Goal: Task Accomplishment & Management: Use online tool/utility

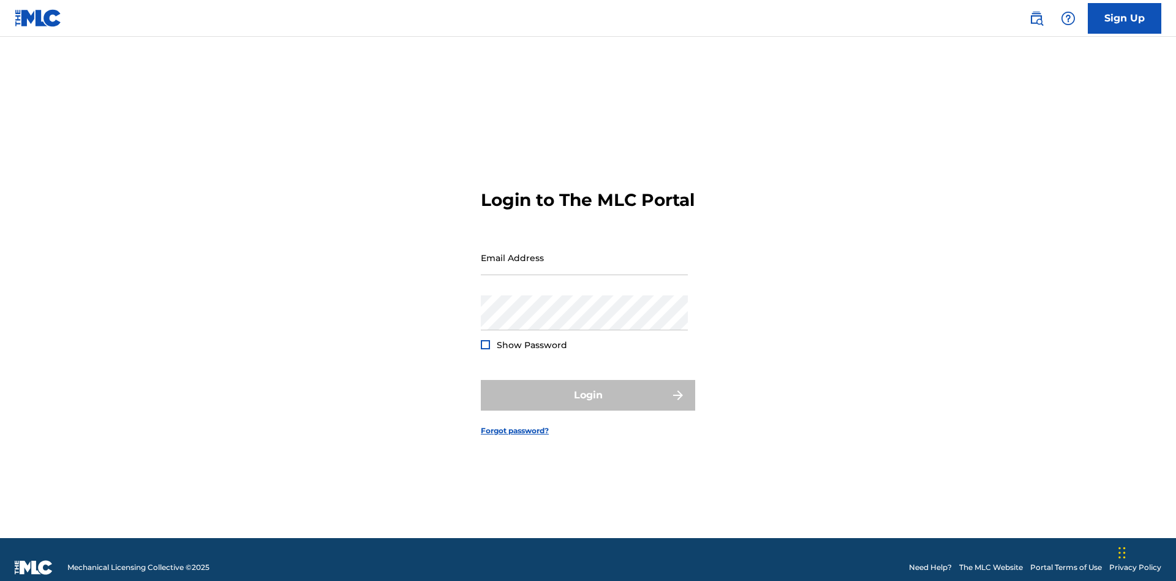
scroll to position [16, 0]
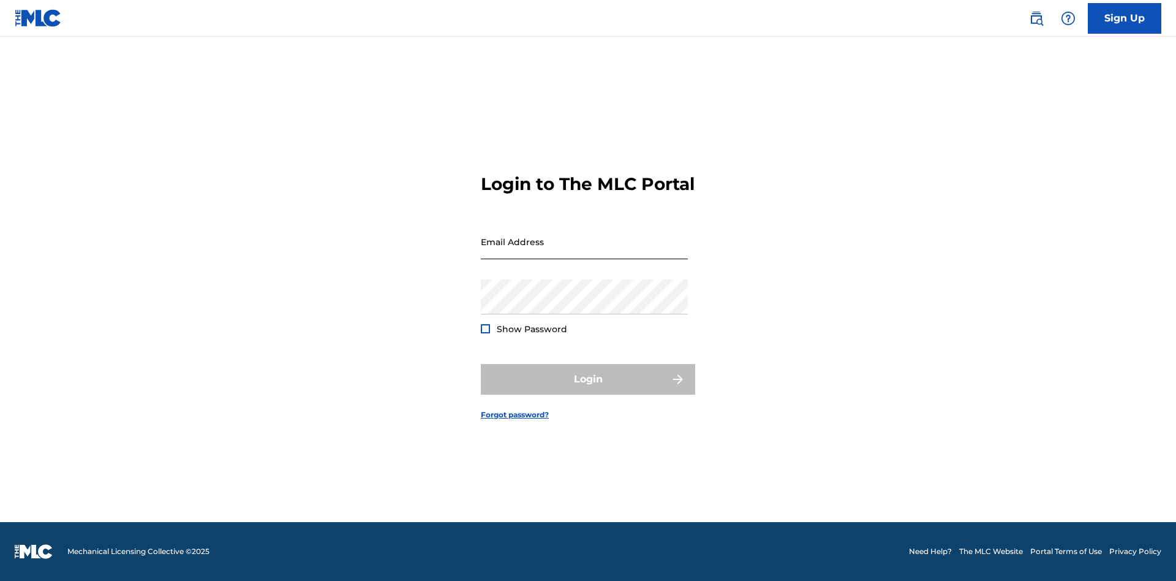
click at [584, 252] on input "Email Address" at bounding box center [584, 241] width 207 height 35
type input "[EMAIL_ADDRESS][DOMAIN_NAME]"
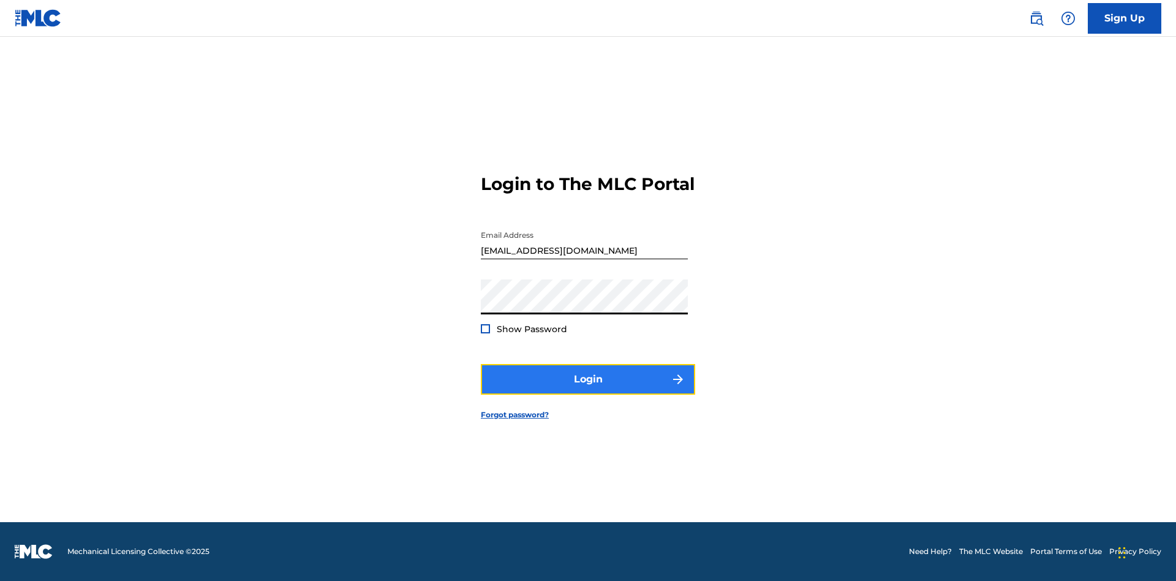
click at [588, 390] on button "Login" at bounding box center [588, 379] width 214 height 31
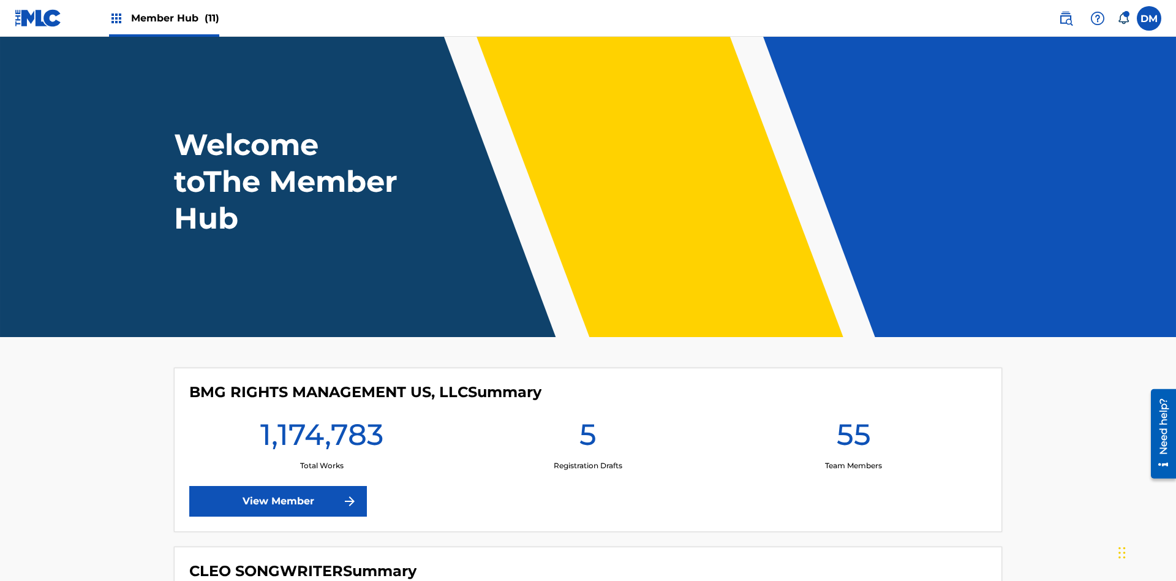
click at [175, 18] on span "Member Hub (11)" at bounding box center [175, 18] width 88 height 14
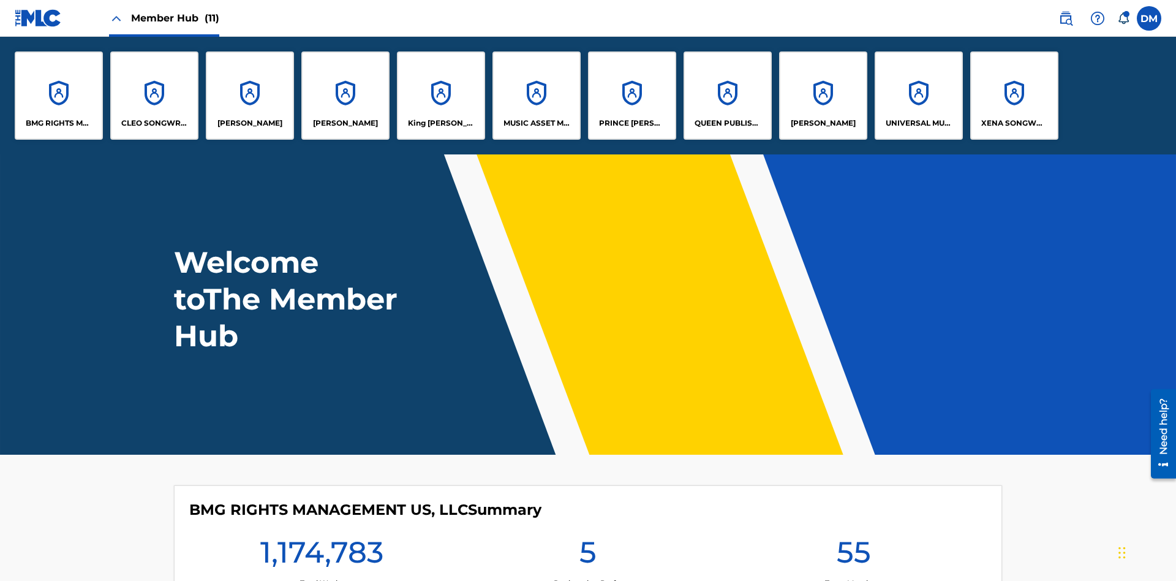
scroll to position [44, 0]
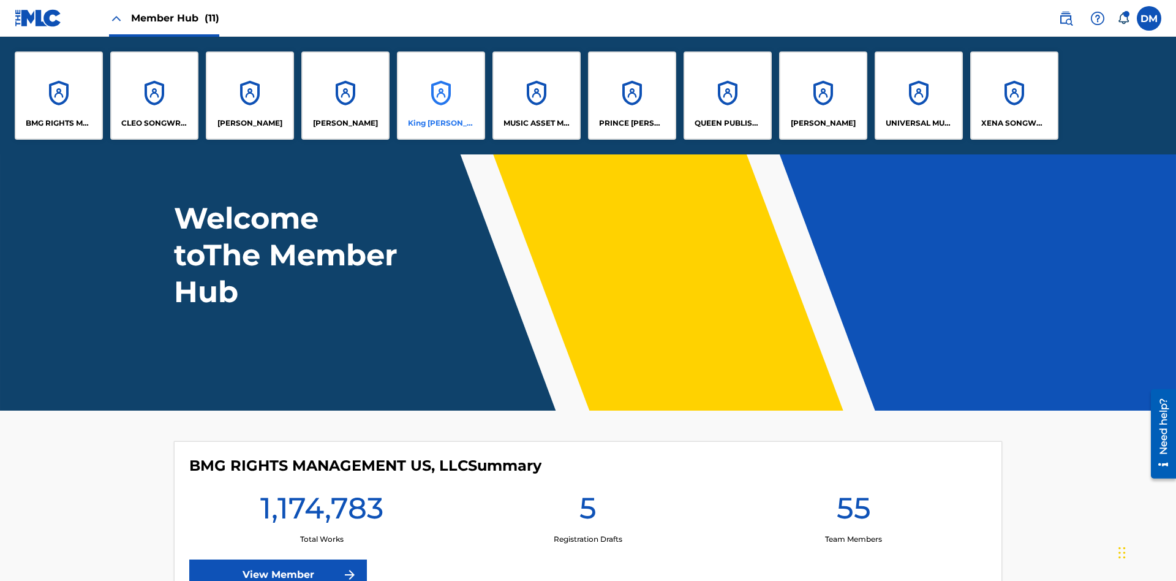
click at [440, 123] on p "King [PERSON_NAME]" at bounding box center [441, 123] width 67 height 11
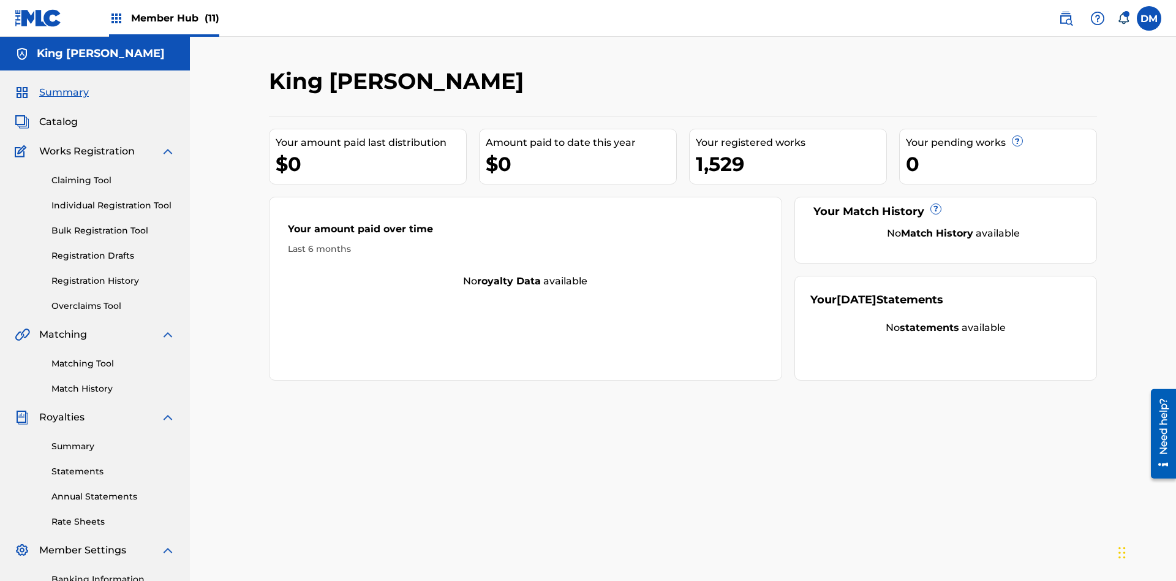
scroll to position [151, 0]
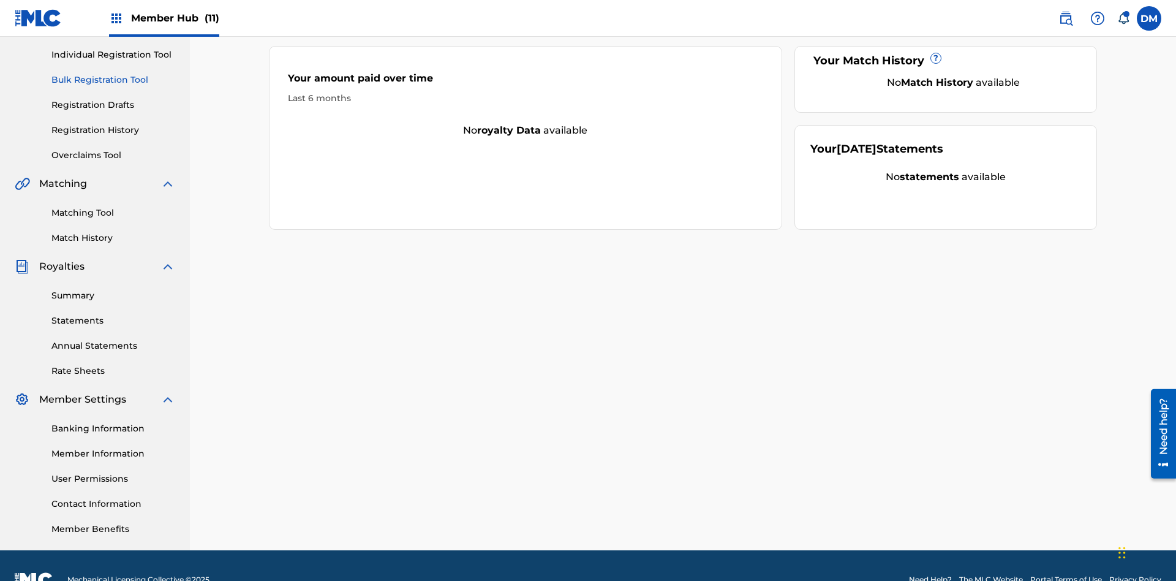
click at [113, 80] on link "Bulk Registration Tool" at bounding box center [113, 79] width 124 height 13
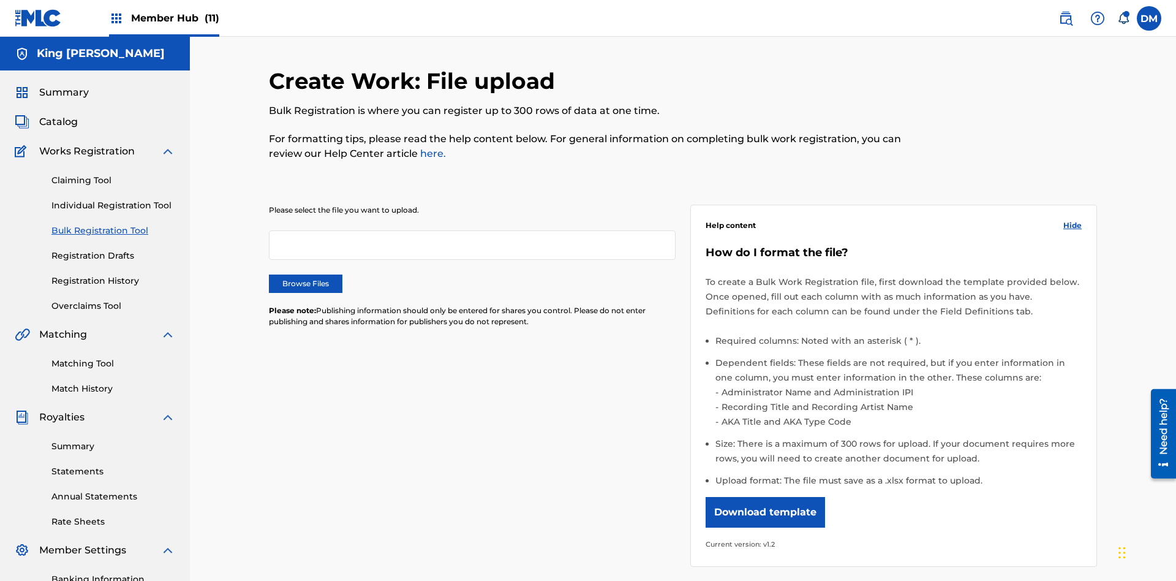
scroll to position [0, 269]
